Goal: Find specific fact: Find specific fact

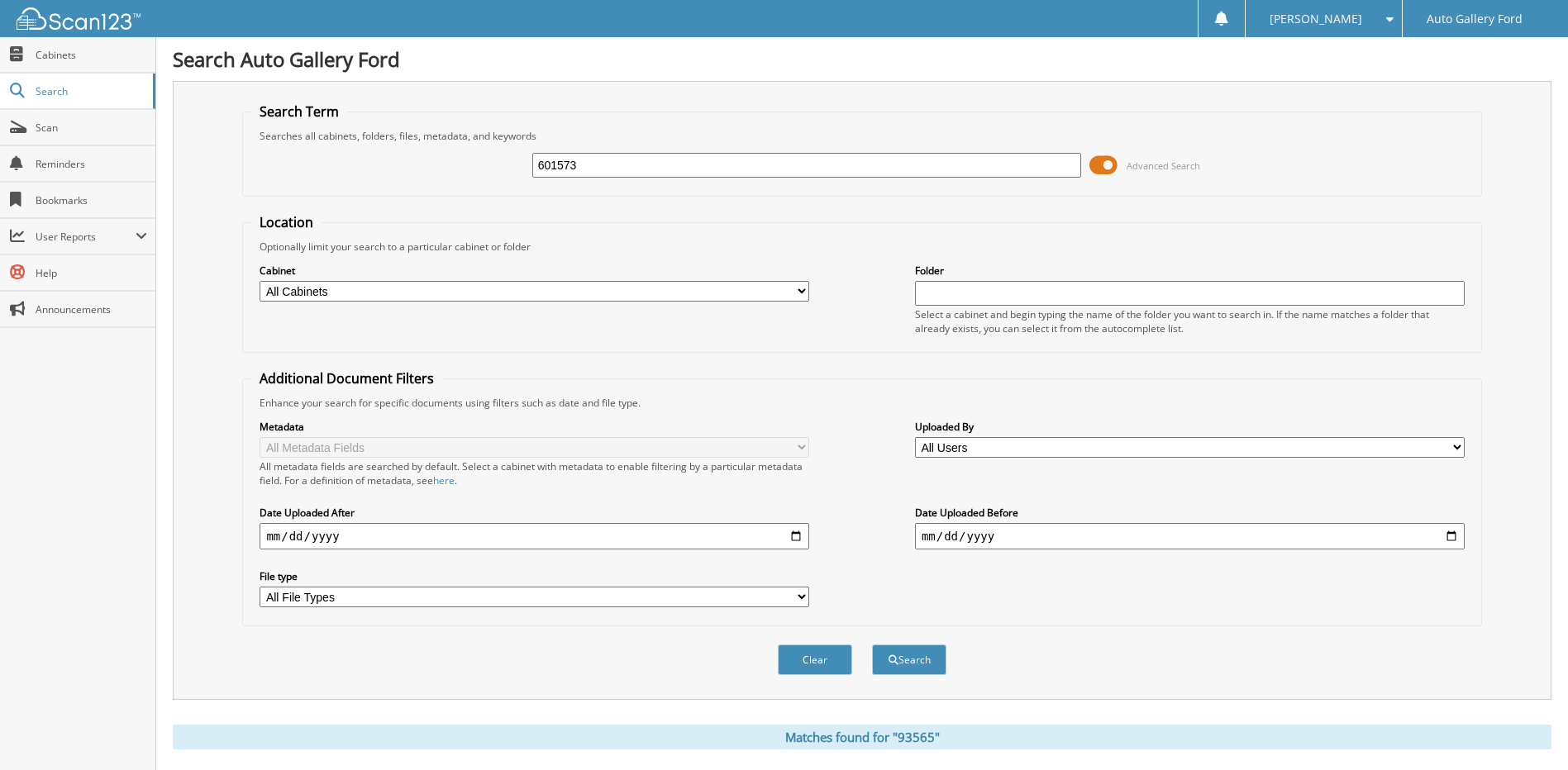
type input "601573"
click at [872, 645] on button "Search" at bounding box center [909, 660] width 74 height 30
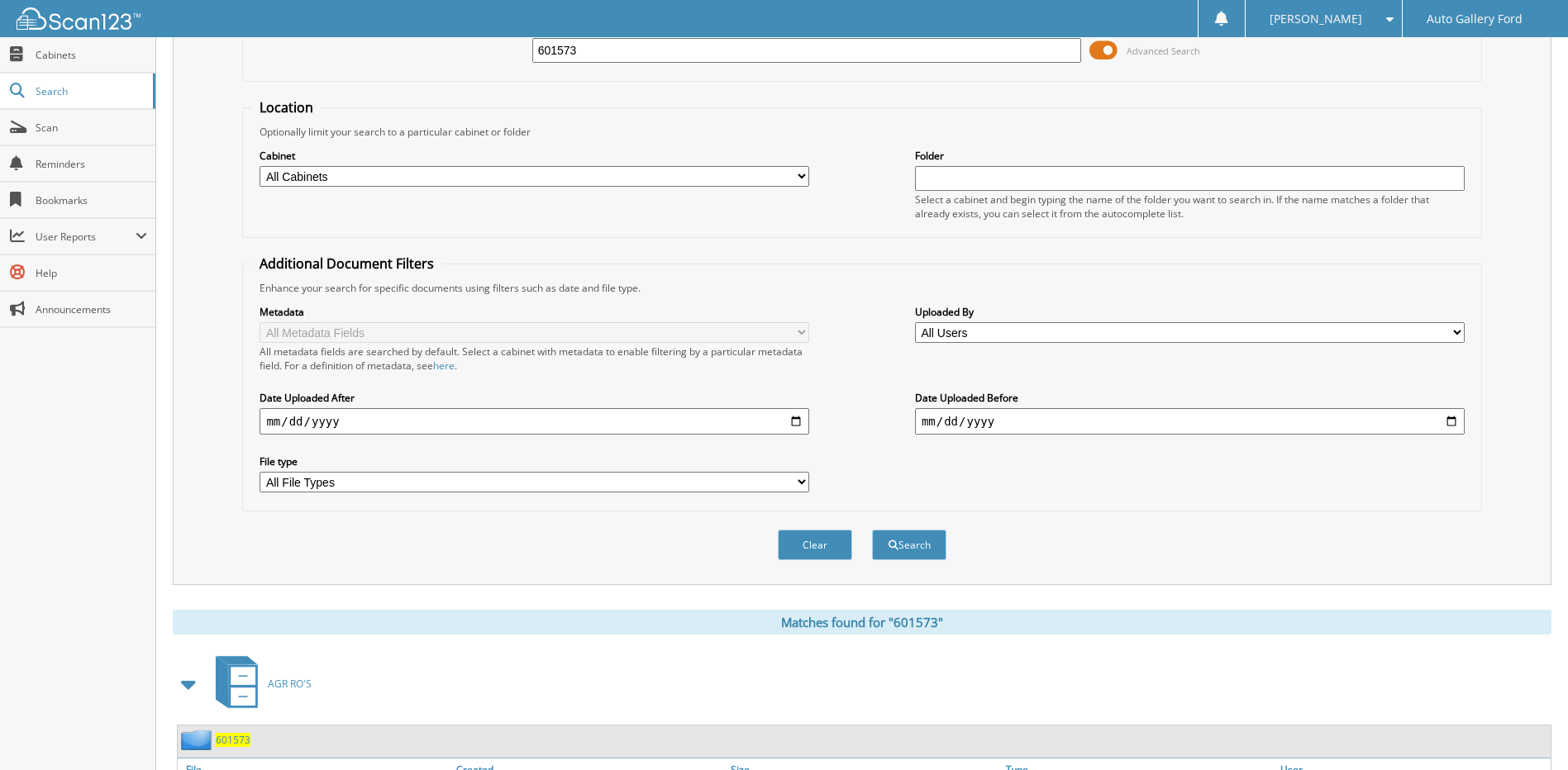
scroll to position [246, 0]
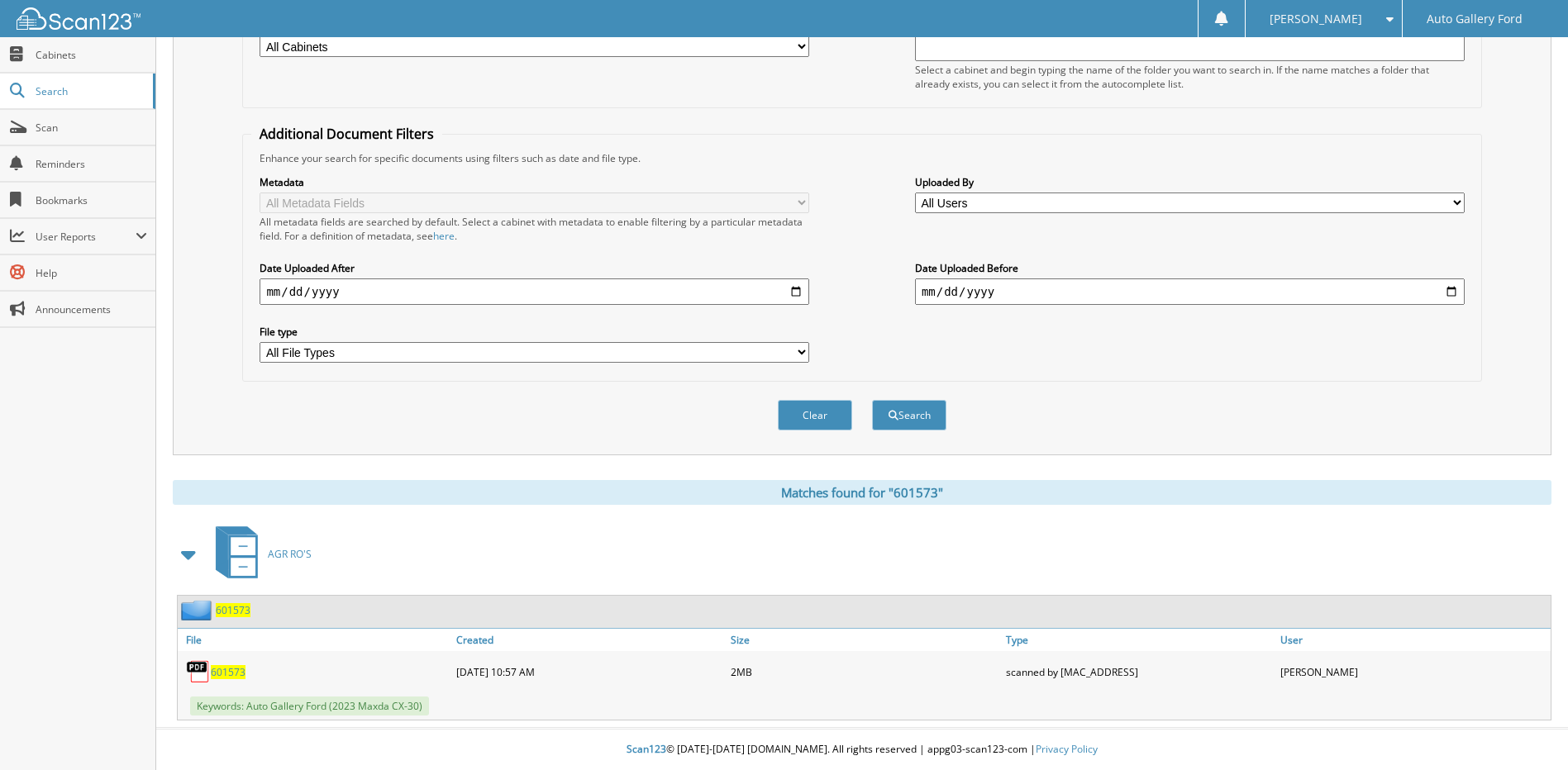
click at [222, 671] on span "601573" at bounding box center [228, 672] width 35 height 14
click at [405, 469] on div "Search Term Searches all cabinets, folders, files, metadata, and keywords 60157…" at bounding box center [862, 278] width 1378 height 885
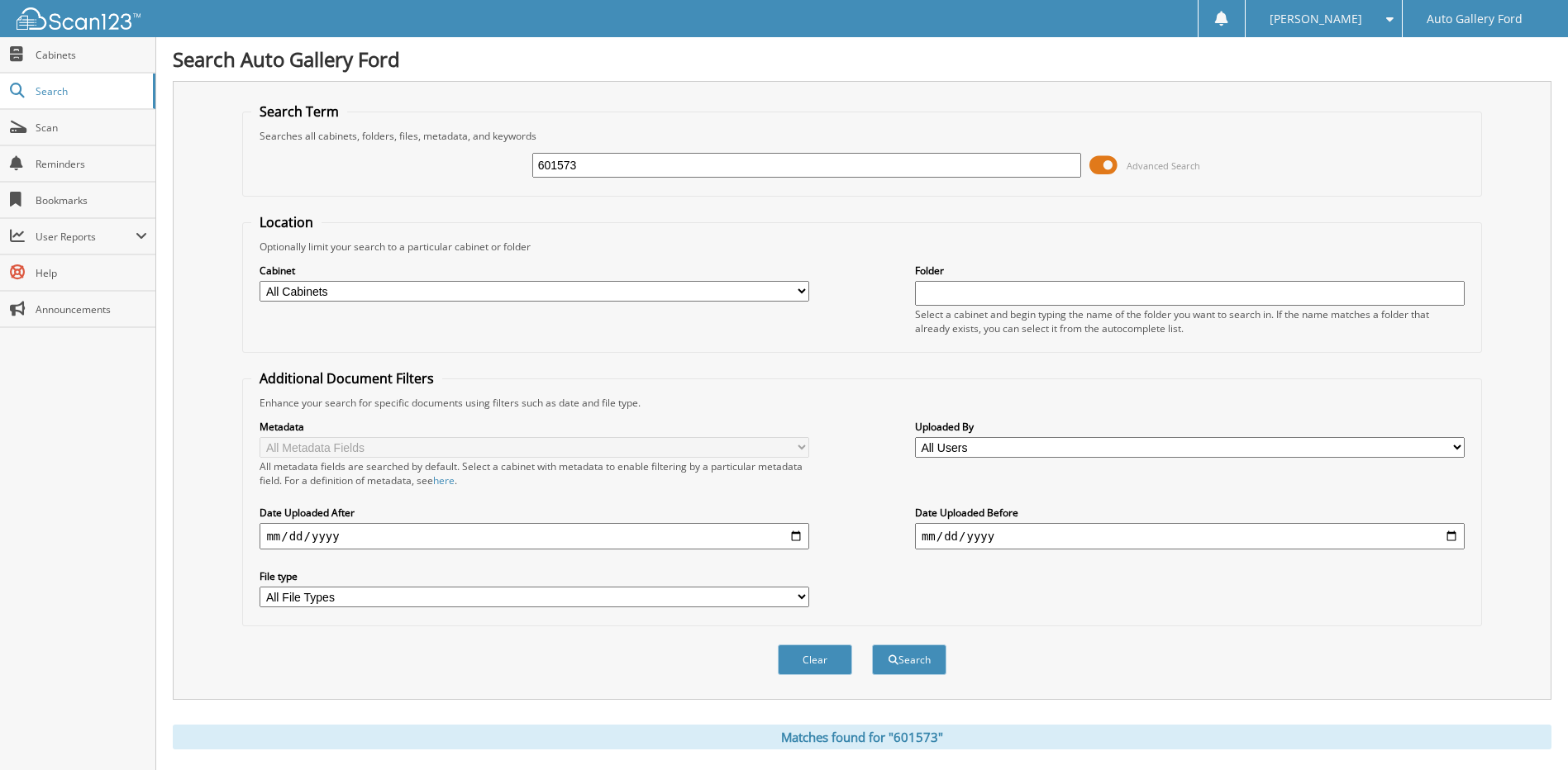
click at [654, 174] on input "601573" at bounding box center [807, 165] width 550 height 25
type input "601753"
click at [872, 645] on button "Search" at bounding box center [909, 660] width 74 height 30
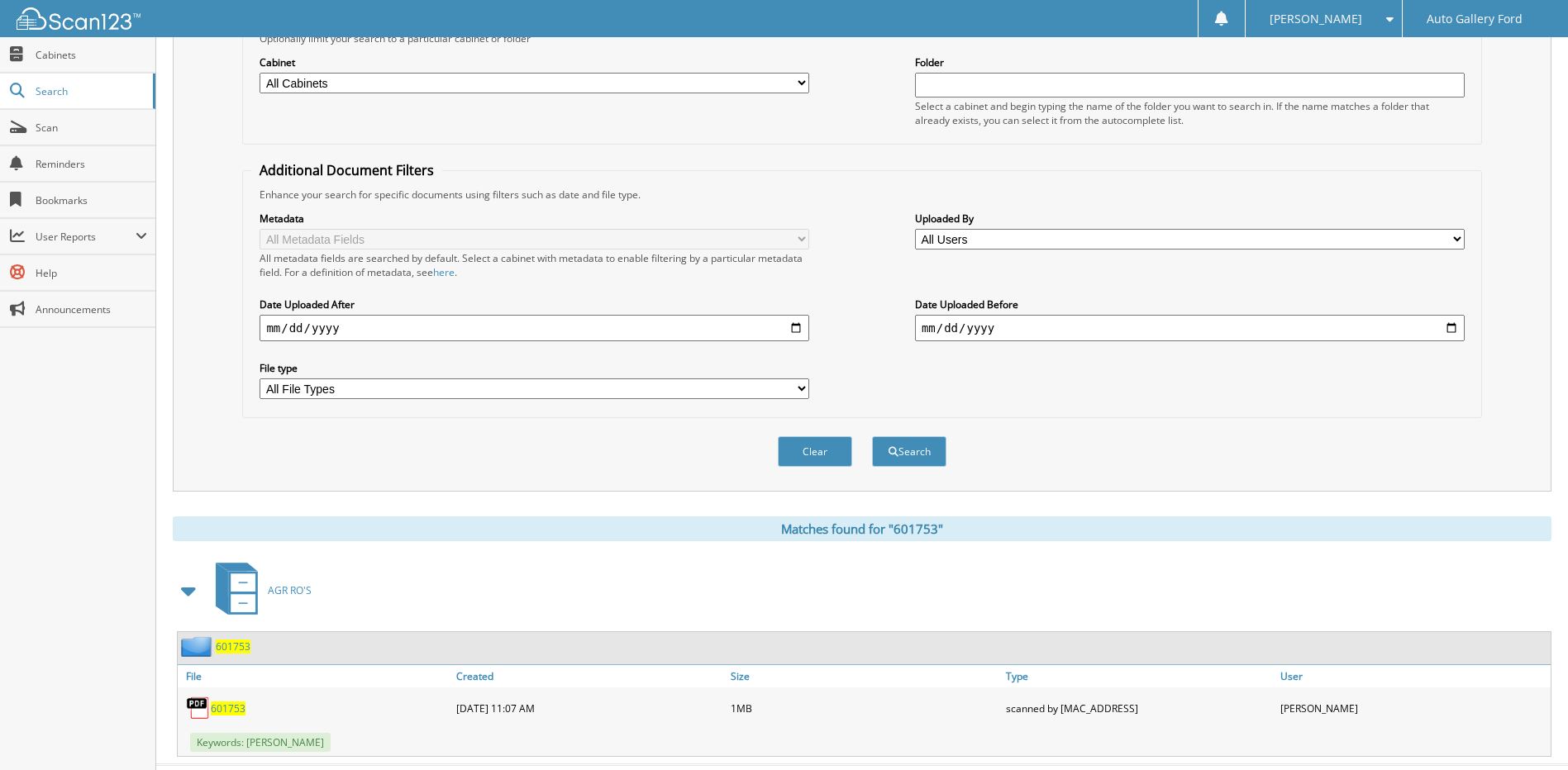
scroll to position [246, 0]
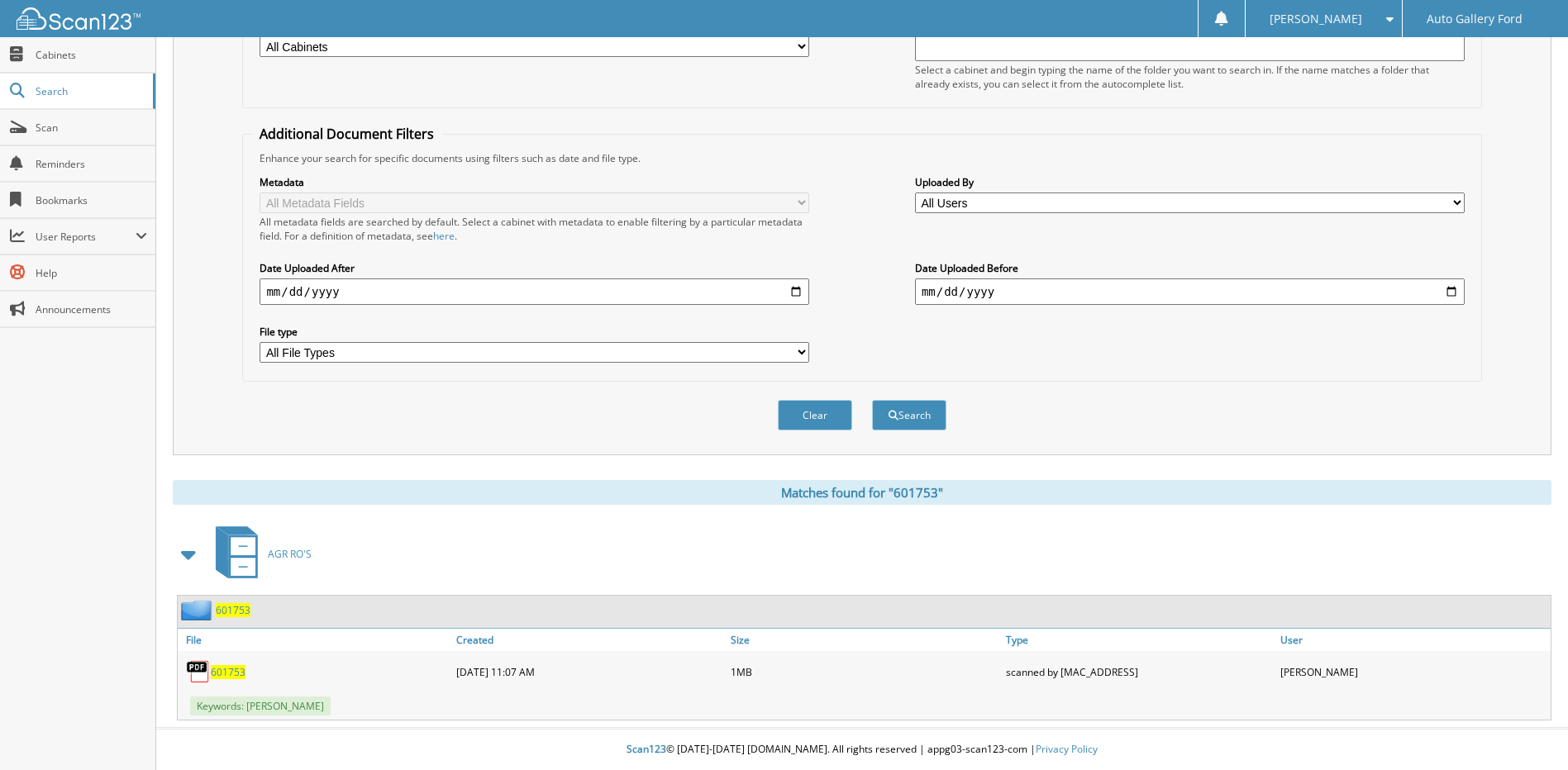
click at [241, 658] on div "601753" at bounding box center [314, 671] width 274 height 33
click at [237, 666] on link "601753" at bounding box center [228, 672] width 35 height 14
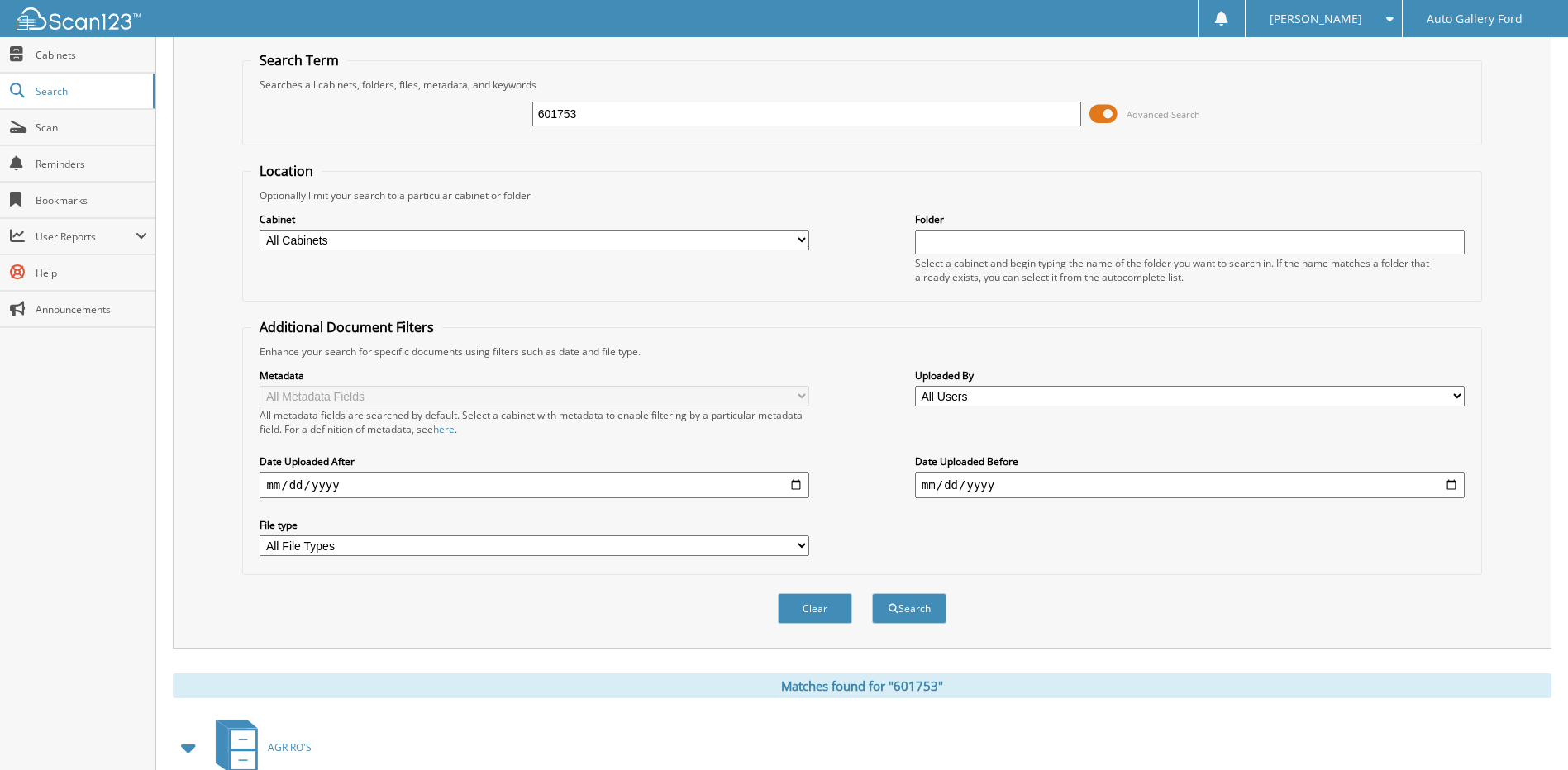
scroll to position [0, 0]
